Goal: Task Accomplishment & Management: Manage account settings

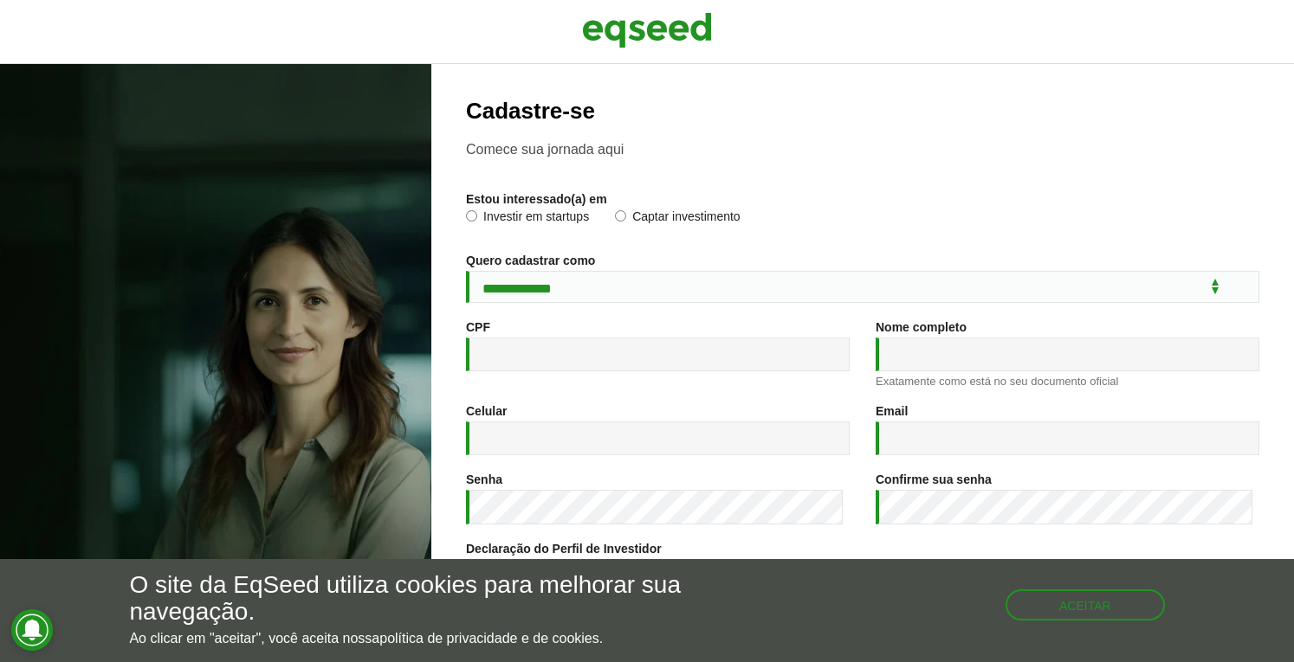
scroll to position [220, 0]
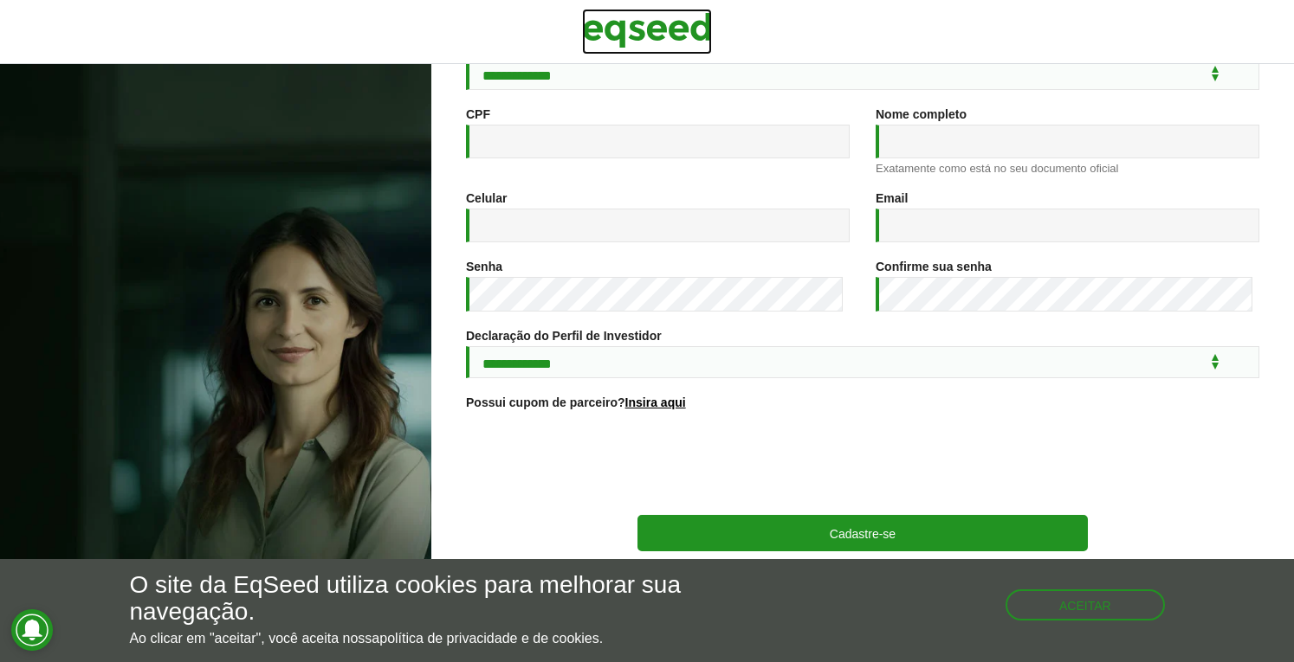
click at [627, 32] on img at bounding box center [647, 30] width 130 height 43
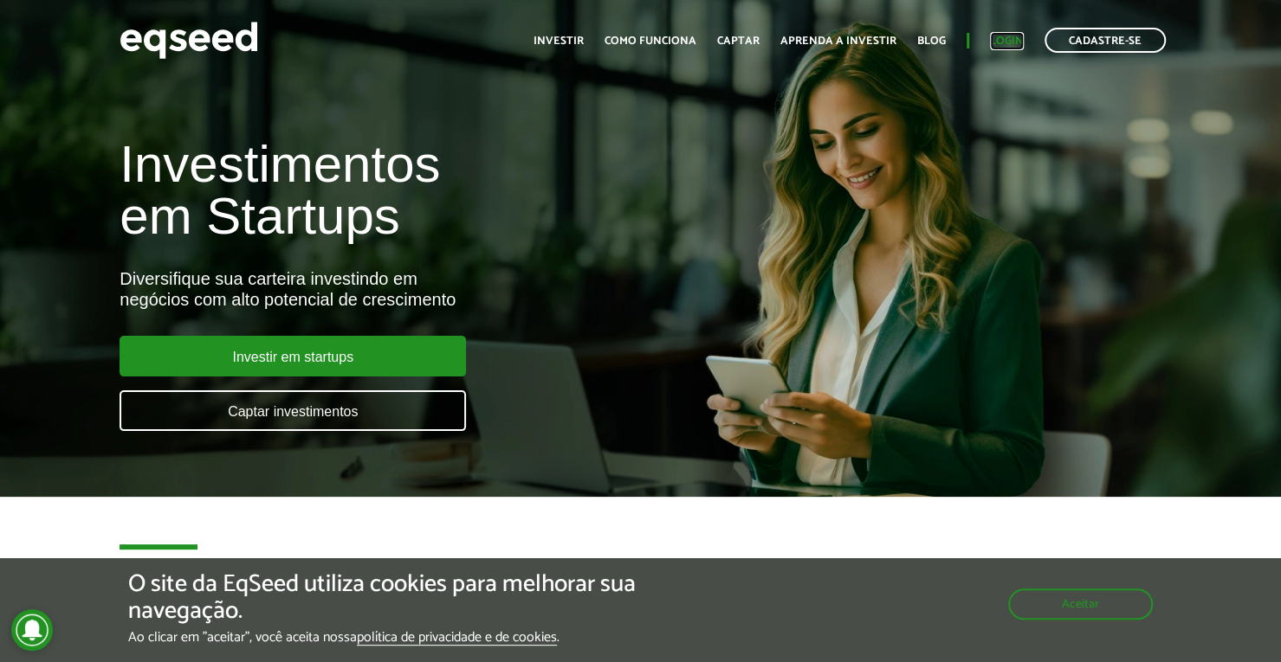
click at [1012, 39] on link "Login" at bounding box center [1007, 41] width 34 height 11
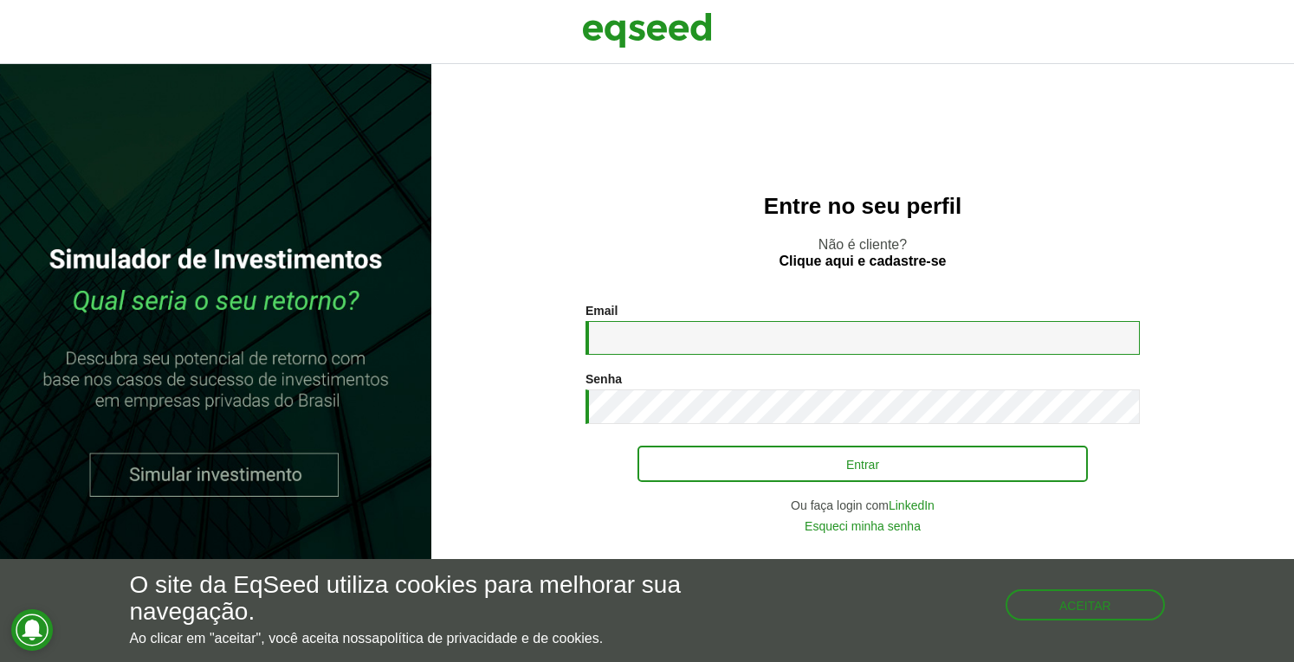
type input "**********"
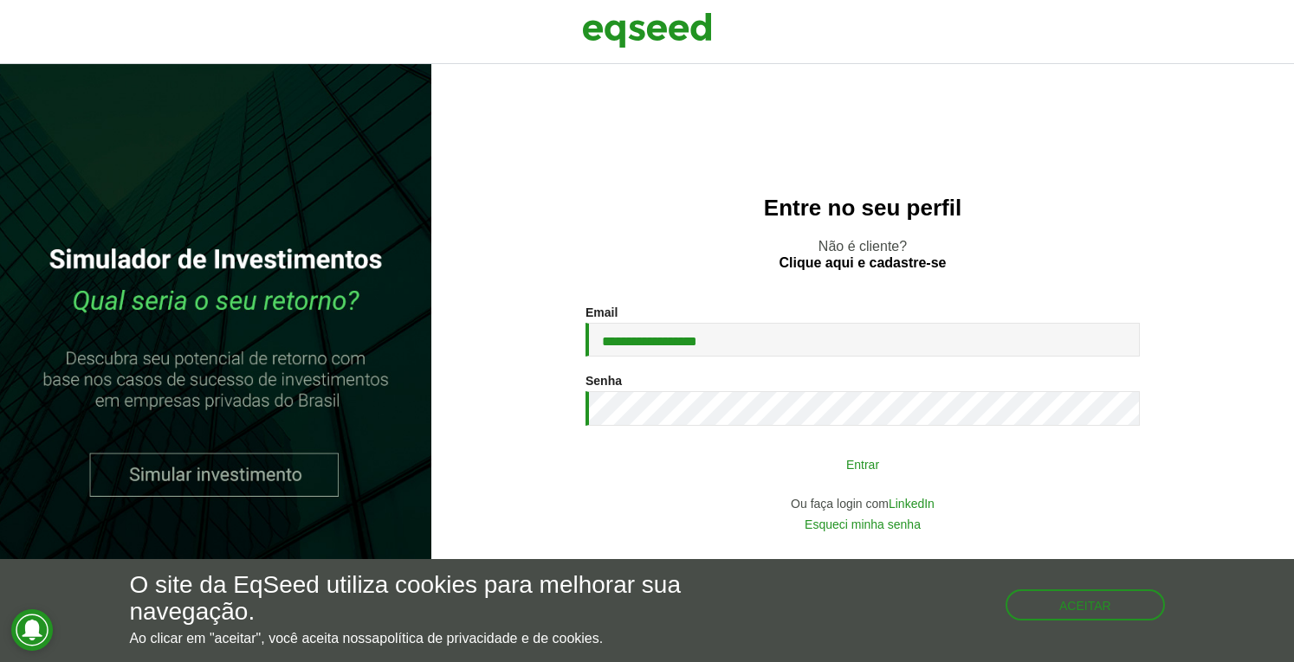
click at [807, 463] on button "Entrar" at bounding box center [862, 464] width 450 height 33
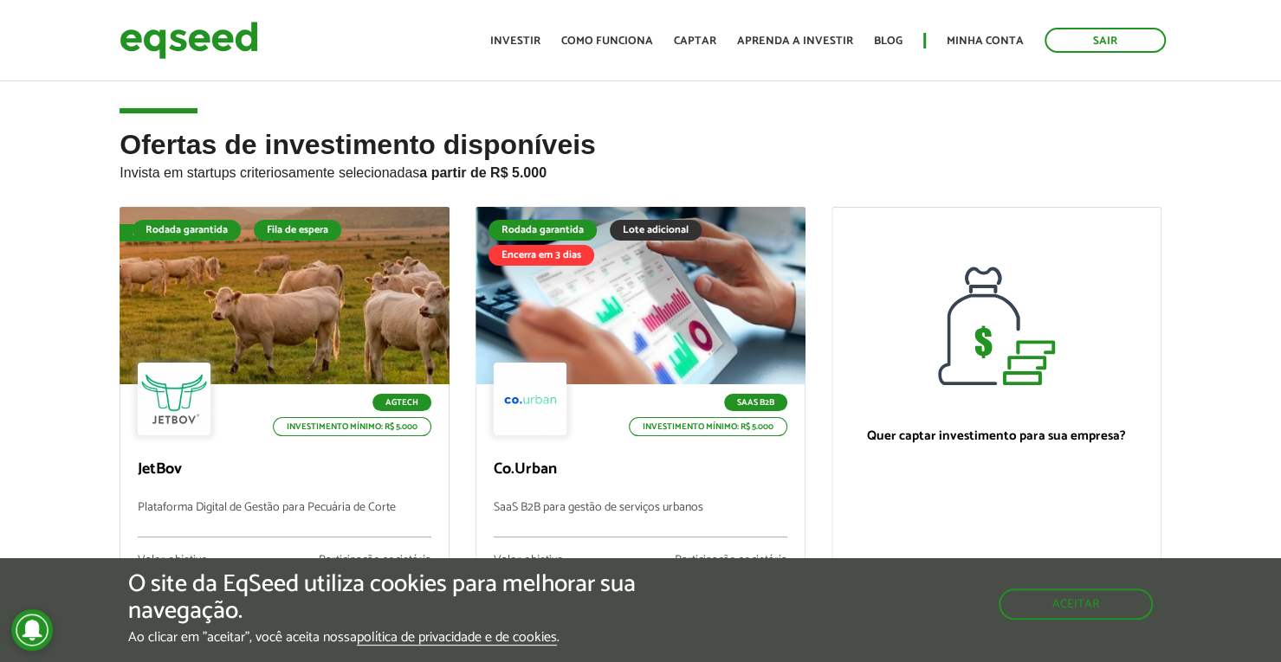
drag, startPoint x: 1285, startPoint y: 128, endPoint x: 1289, endPoint y: 55, distance: 72.9
click at [1280, 55] on html "Sair Toggle navigation Toggle navigation Início Investir Como funciona" at bounding box center [640, 331] width 1281 height 662
click at [953, 54] on div "Toggle navigation Início Investir Como funciona Captar Aprenda a investir Blog …" at bounding box center [827, 40] width 693 height 46
click at [968, 37] on link "Minha conta" at bounding box center [985, 41] width 77 height 11
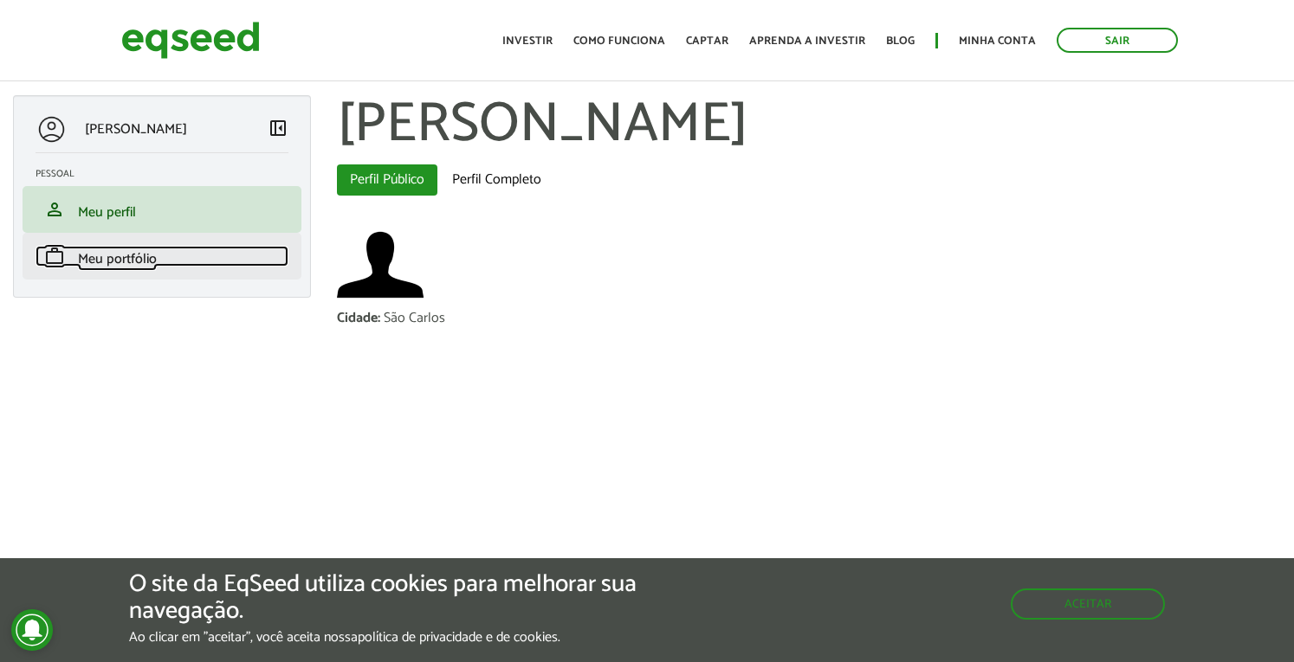
click at [94, 261] on span "Meu portfólio" at bounding box center [117, 259] width 79 height 23
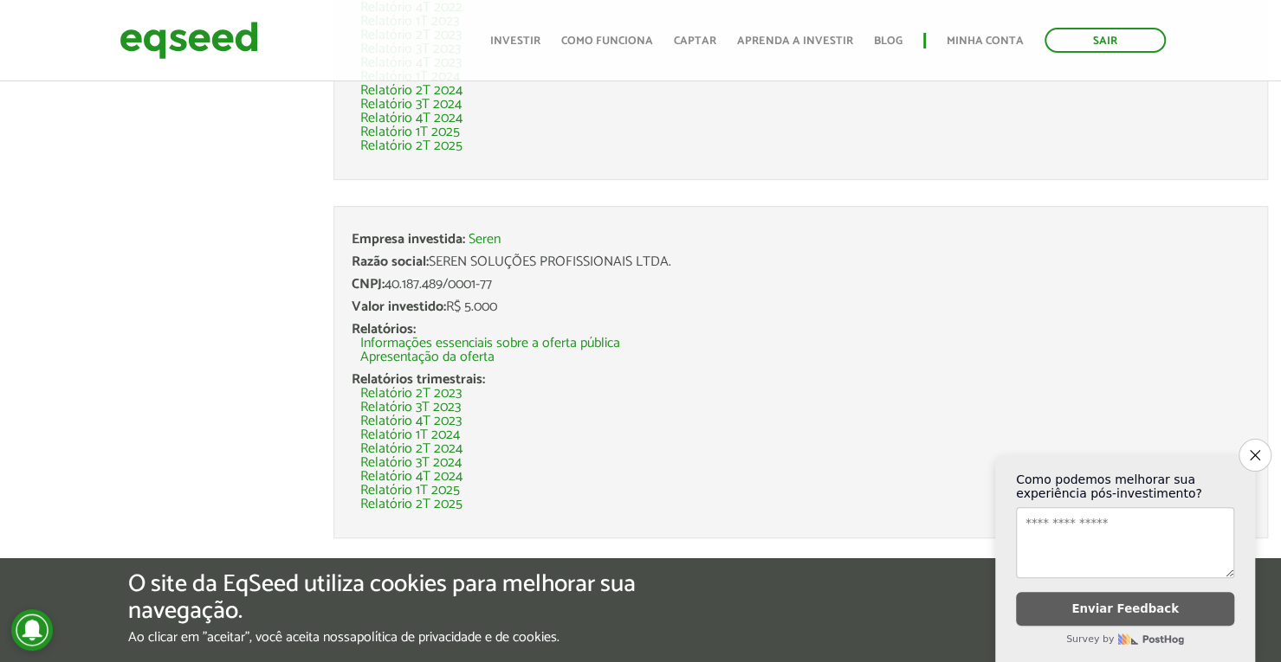
scroll to position [475, 0]
drag, startPoint x: 1287, startPoint y: 123, endPoint x: 1263, endPoint y: 266, distance: 144.9
click at [481, 243] on link "Seren" at bounding box center [485, 238] width 32 height 14
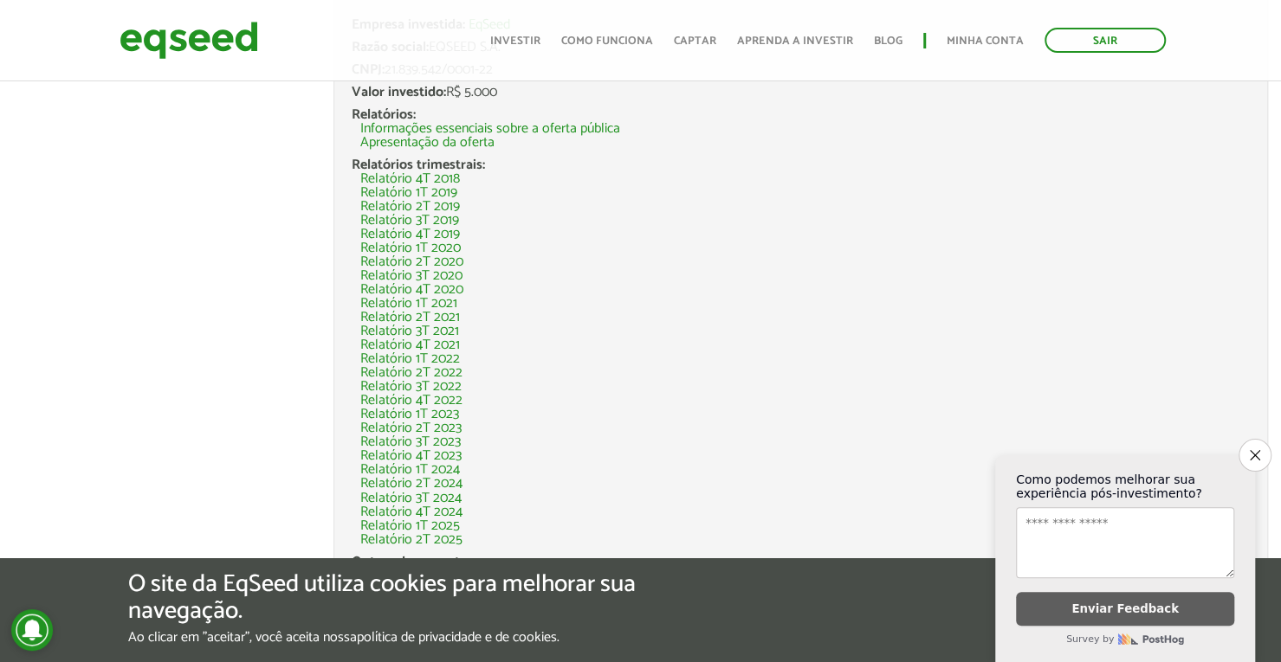
scroll to position [1438, 0]
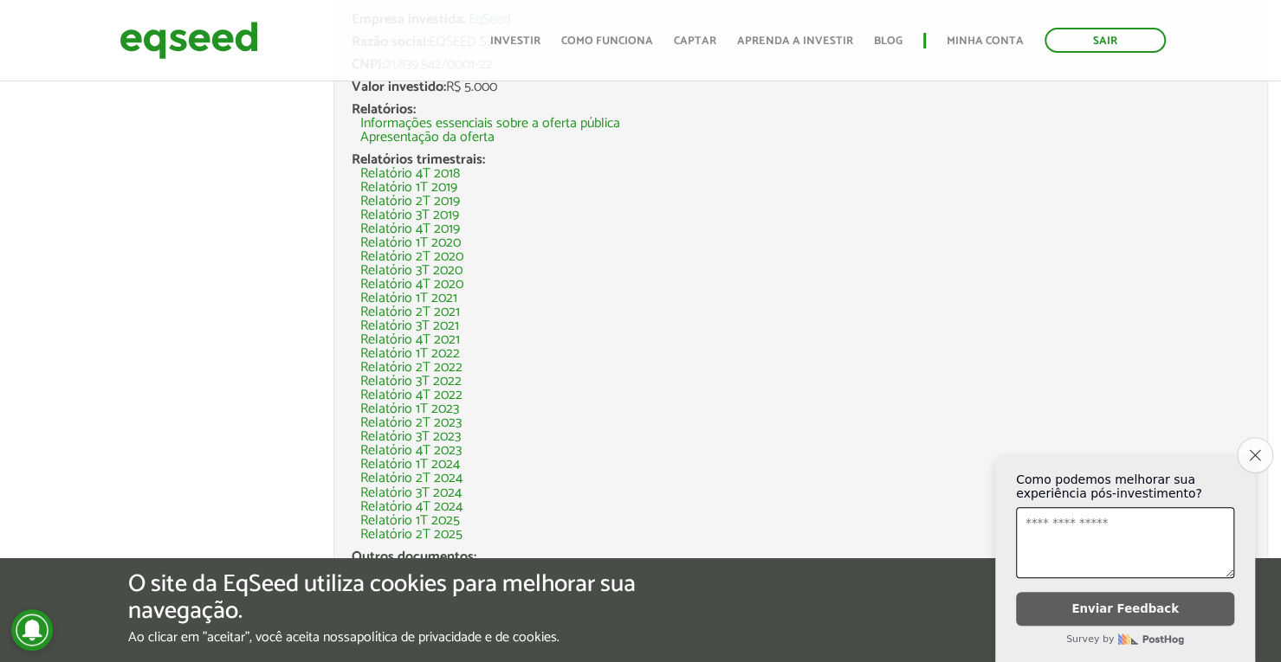
click at [1258, 453] on button "Close survey" at bounding box center [1255, 455] width 36 height 36
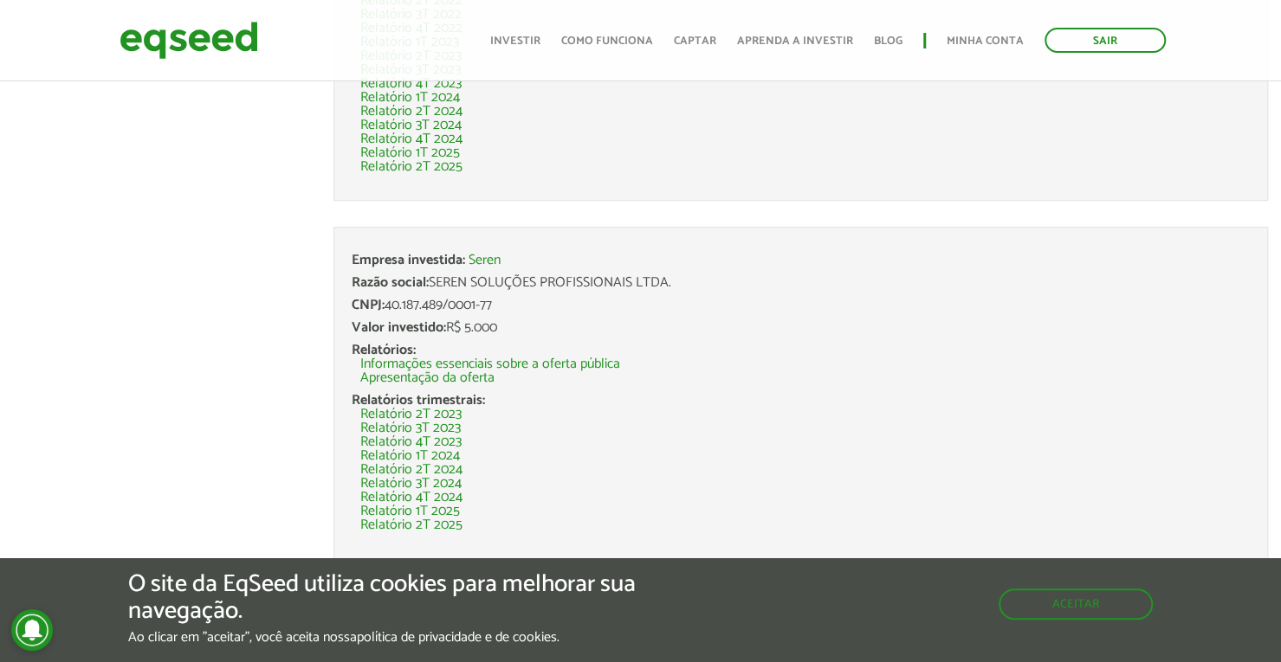
scroll to position [0, 0]
